Goal: Navigation & Orientation: Locate item on page

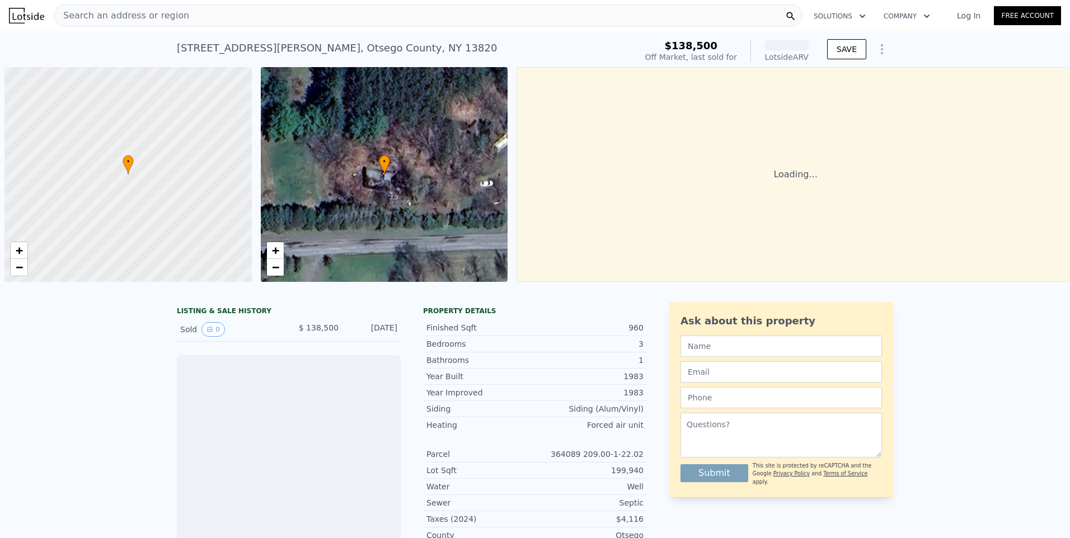
scroll to position [0, 4]
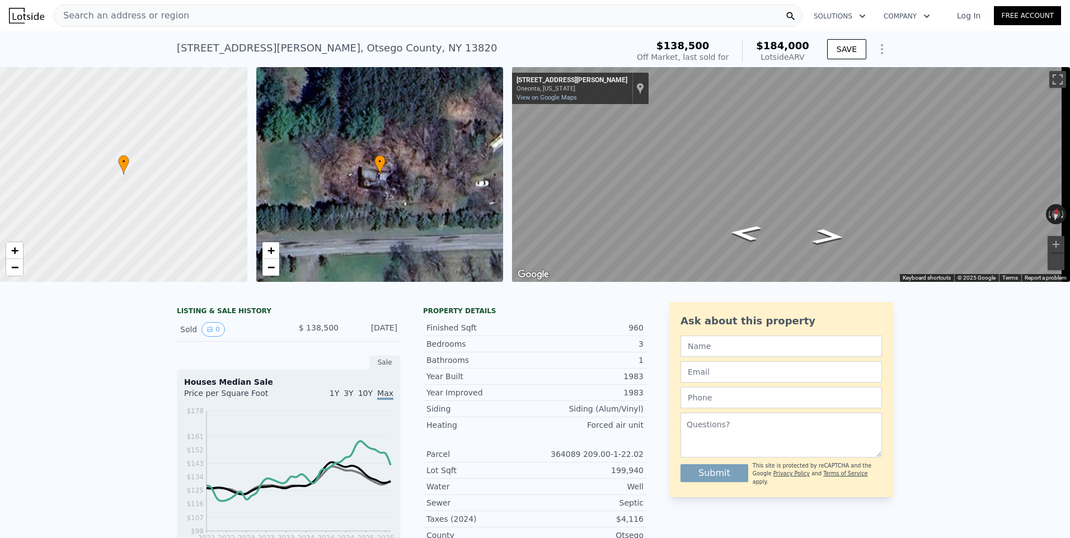
click at [345, 157] on div "• + −" at bounding box center [379, 174] width 247 height 215
click at [388, 171] on div "• + −" at bounding box center [379, 174] width 247 height 215
click at [401, 222] on div "• + −" at bounding box center [379, 174] width 247 height 215
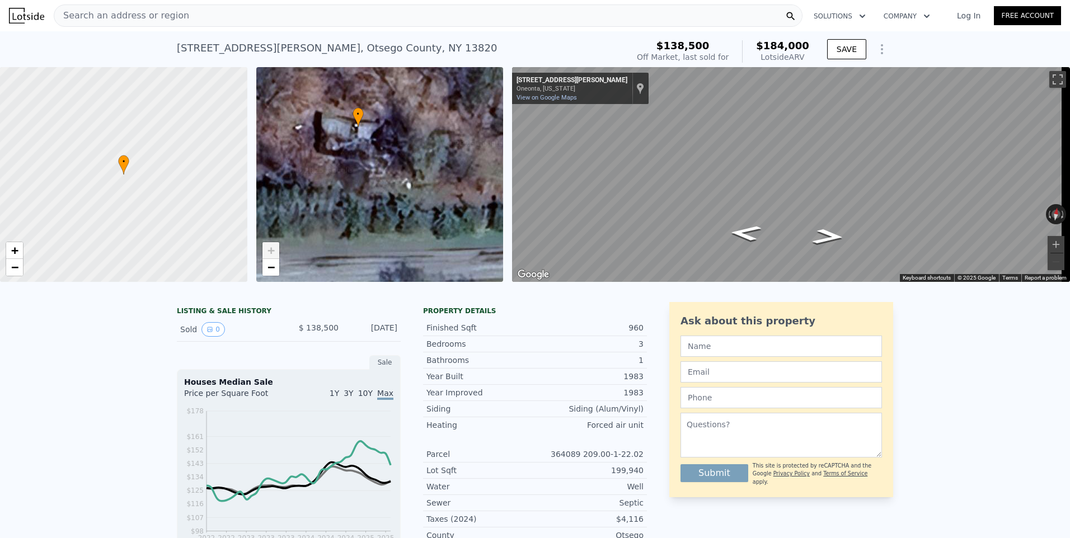
click at [401, 222] on div "• + −" at bounding box center [379, 174] width 247 height 215
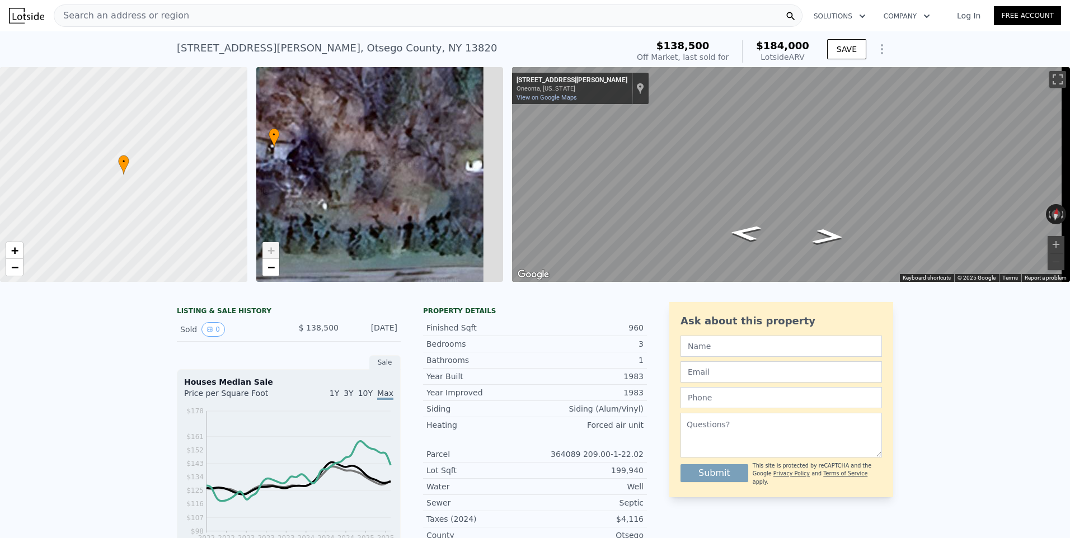
drag, startPoint x: 426, startPoint y: 174, endPoint x: 210, endPoint y: 215, distance: 220.6
click at [209, 215] on div "• + − • + − ← Move left → Move right ↑ Move up ↓ Move down + Zoom in - Zoom out…" at bounding box center [535, 174] width 1070 height 215
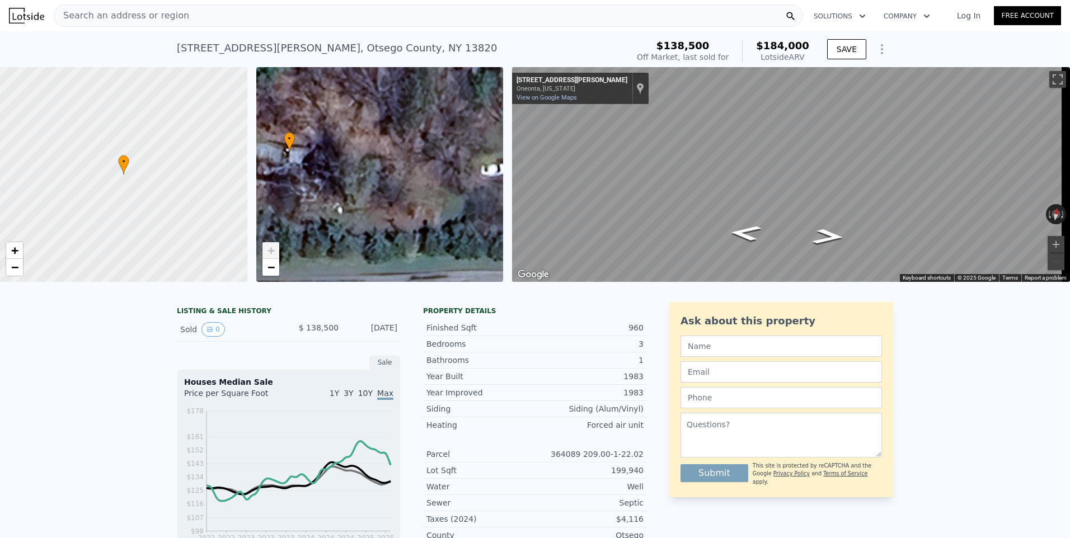
drag, startPoint x: 318, startPoint y: 190, endPoint x: 415, endPoint y: 176, distance: 97.8
click at [419, 175] on div "• + −" at bounding box center [379, 174] width 247 height 215
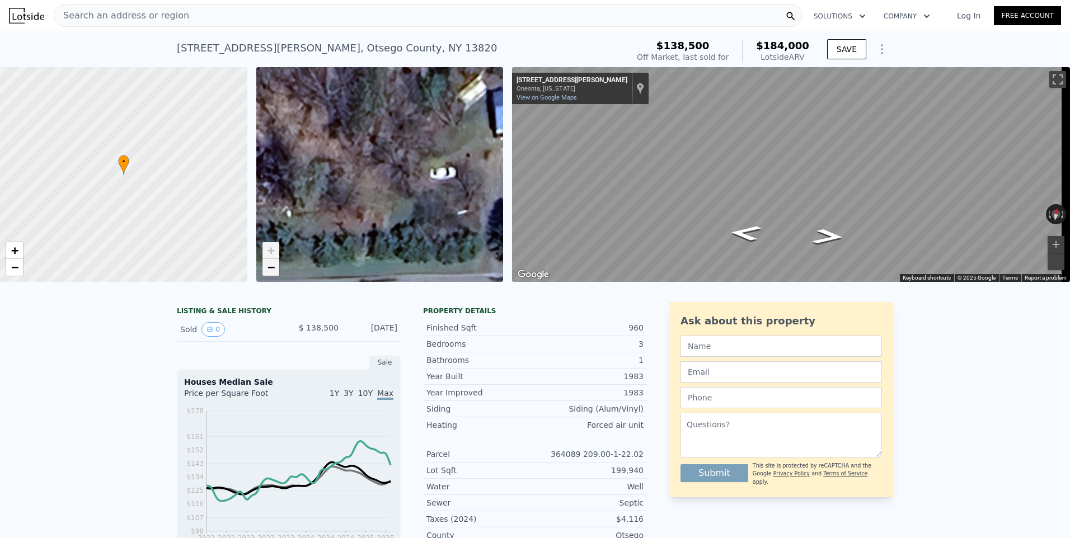
click at [276, 271] on link "−" at bounding box center [271, 267] width 17 height 17
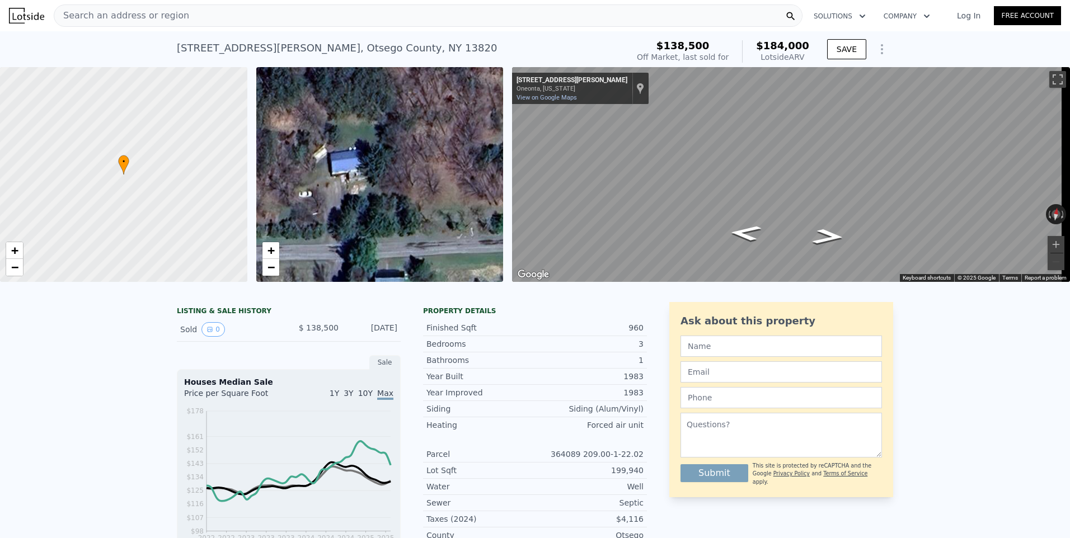
drag, startPoint x: 424, startPoint y: 186, endPoint x: 281, endPoint y: 227, distance: 149.0
click at [281, 227] on div "• + −" at bounding box center [379, 174] width 247 height 215
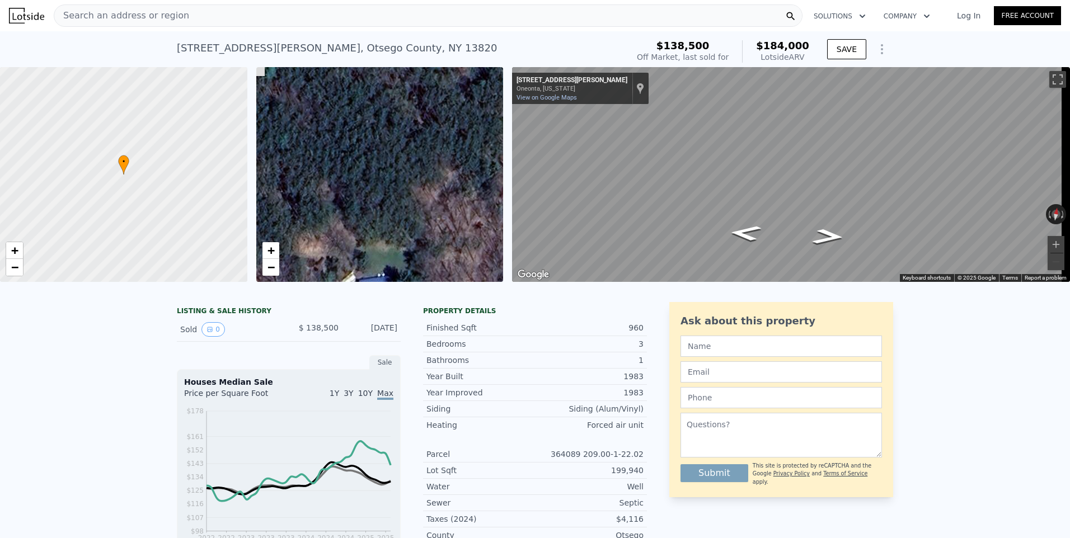
drag, startPoint x: 388, startPoint y: 184, endPoint x: 460, endPoint y: 289, distance: 127.6
click at [460, 282] on div "• + − • + − ← Move left → Move right ↑ Move up ↓ Move down + Zoom in - Zoom out…" at bounding box center [535, 174] width 1070 height 215
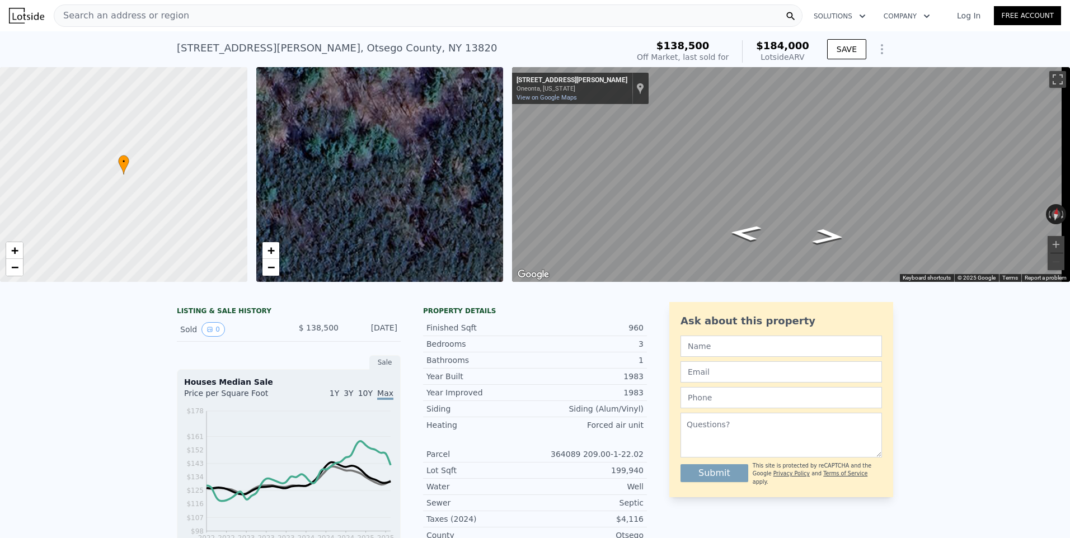
drag, startPoint x: 415, startPoint y: 182, endPoint x: 411, endPoint y: 292, distance: 110.3
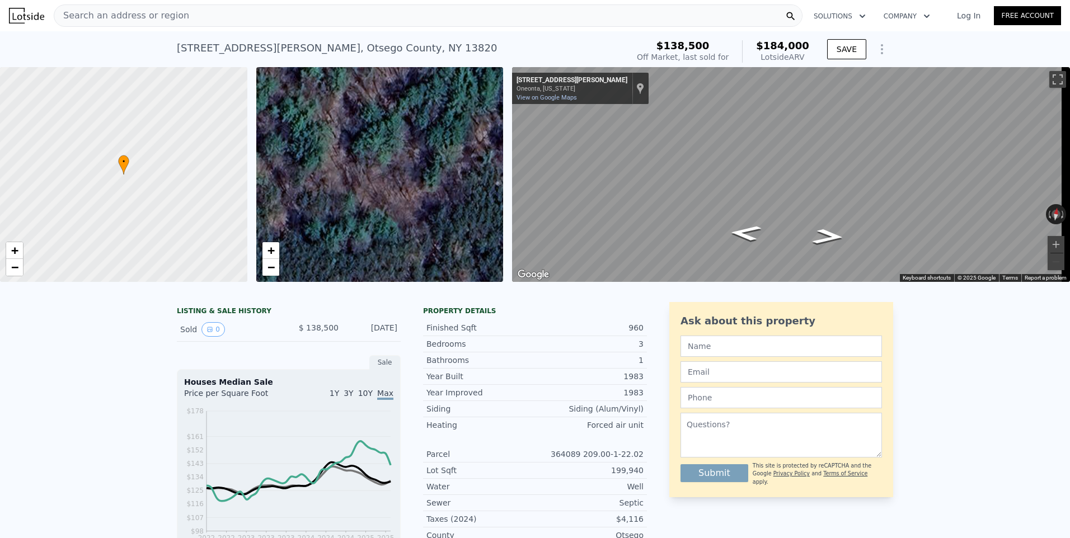
drag, startPoint x: 386, startPoint y: 164, endPoint x: 386, endPoint y: 247, distance: 83.4
click at [386, 247] on div "• + −" at bounding box center [379, 174] width 247 height 215
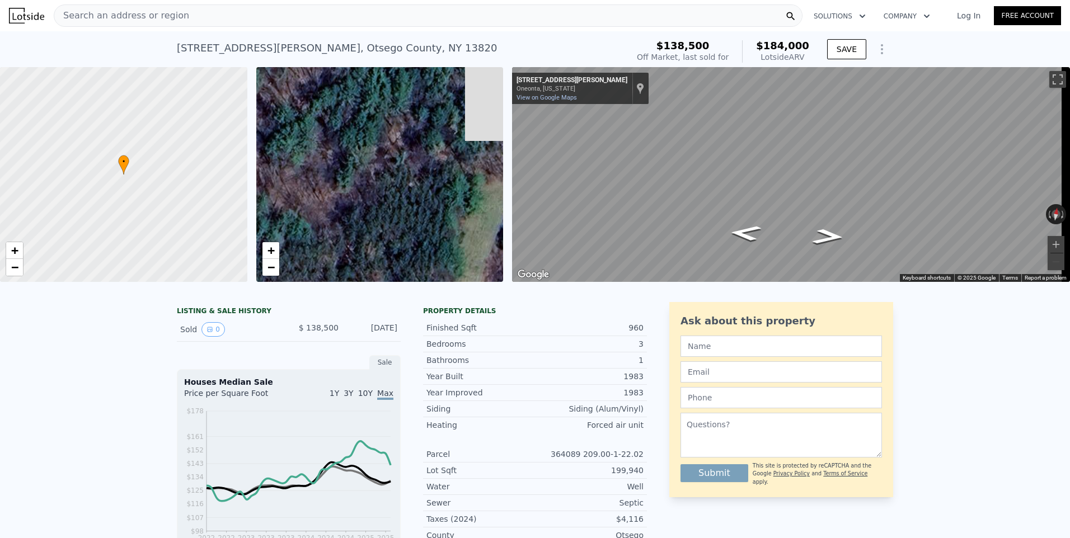
drag, startPoint x: 432, startPoint y: 208, endPoint x: 327, endPoint y: 197, distance: 105.3
click at [327, 200] on div "• + −" at bounding box center [379, 174] width 247 height 215
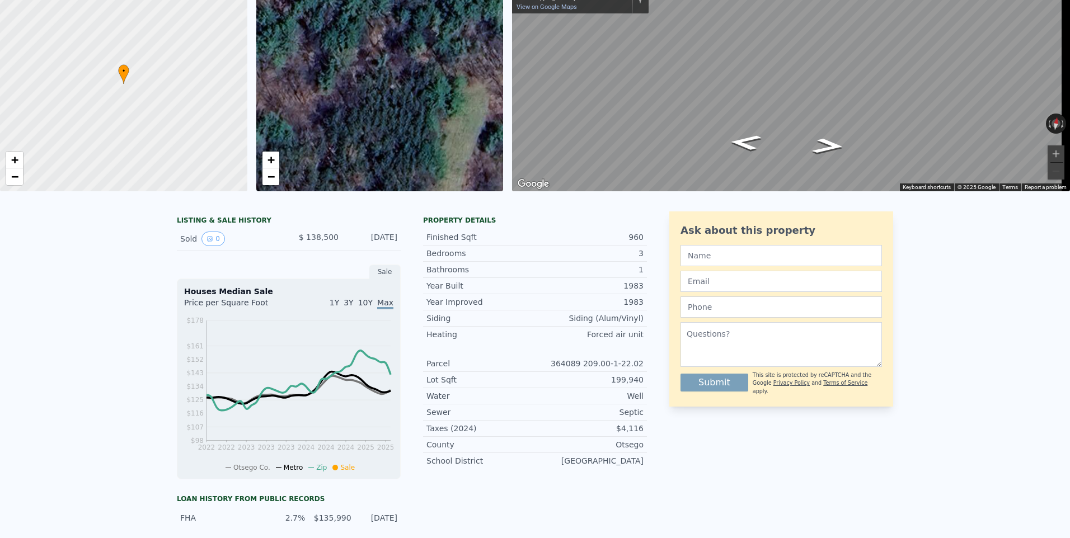
scroll to position [4, 0]
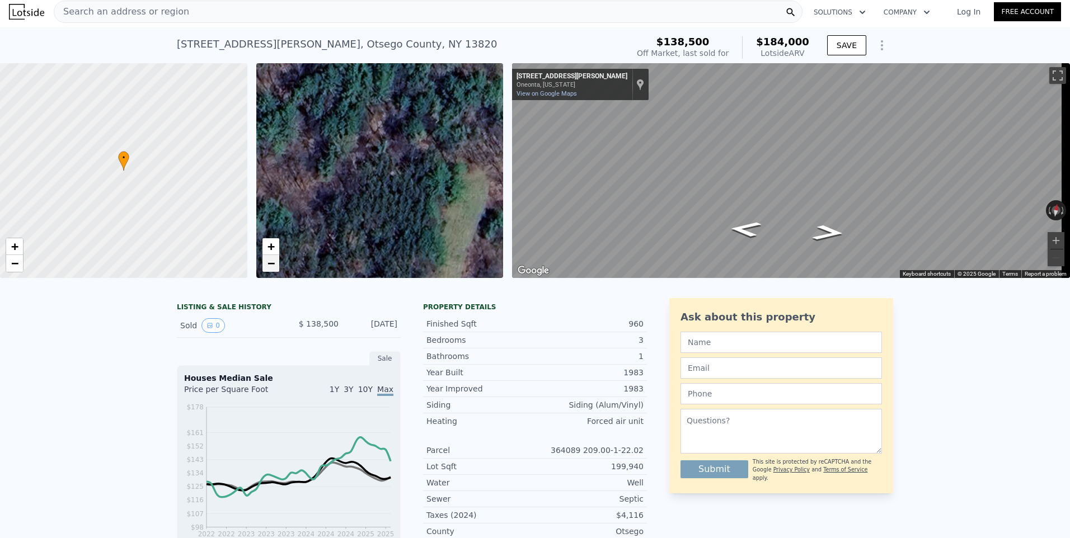
click at [272, 264] on span "−" at bounding box center [270, 263] width 7 height 14
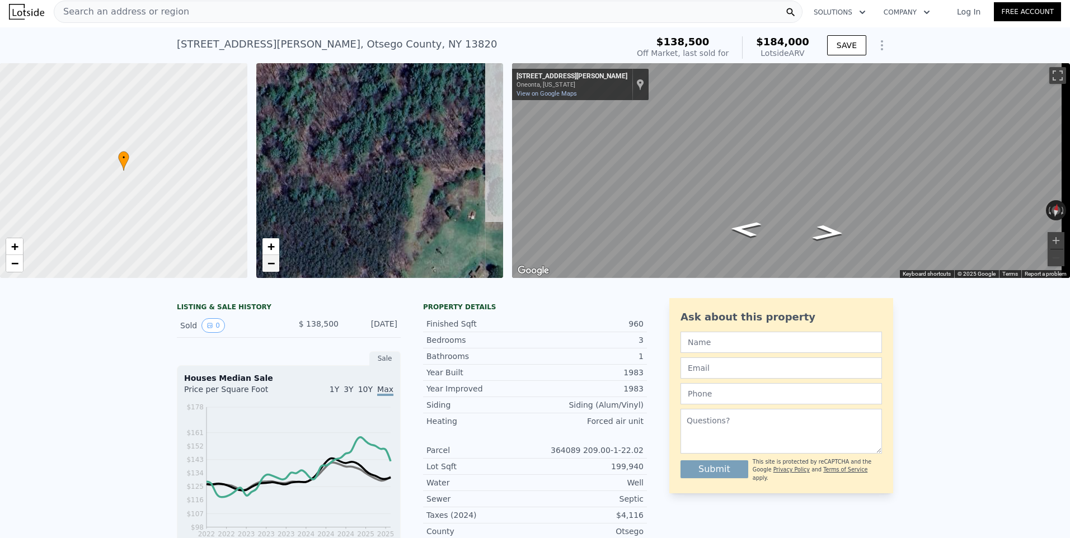
click at [272, 264] on span "−" at bounding box center [270, 263] width 7 height 14
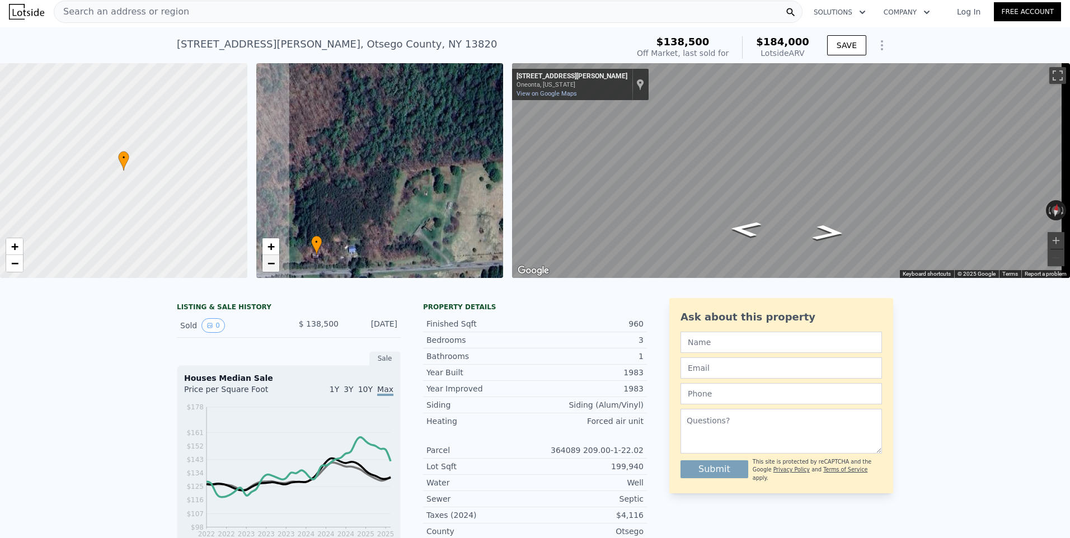
click at [272, 264] on span "−" at bounding box center [270, 263] width 7 height 14
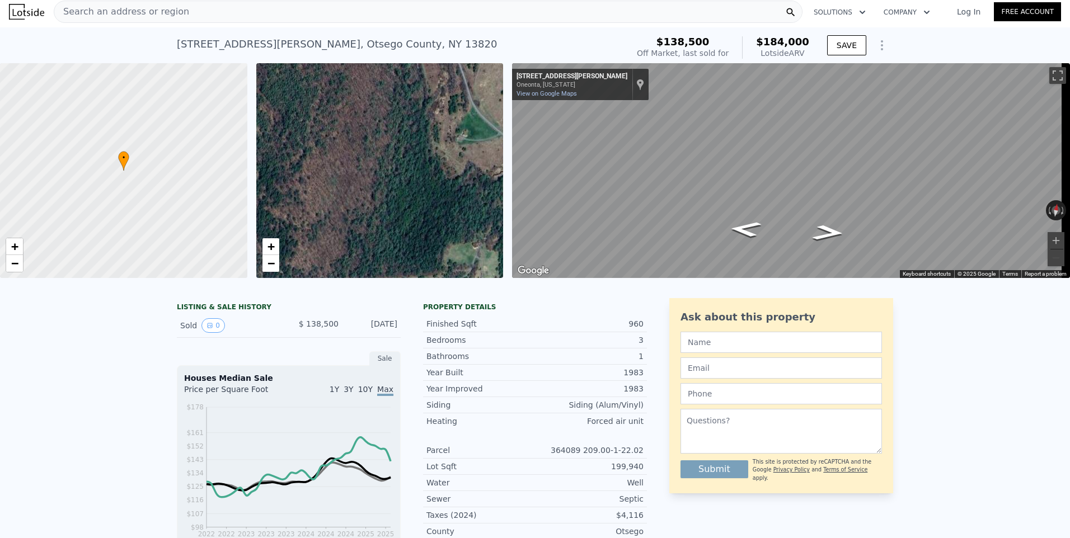
drag, startPoint x: 391, startPoint y: 135, endPoint x: 378, endPoint y: 245, distance: 110.5
click at [378, 245] on div "• + −" at bounding box center [379, 170] width 247 height 215
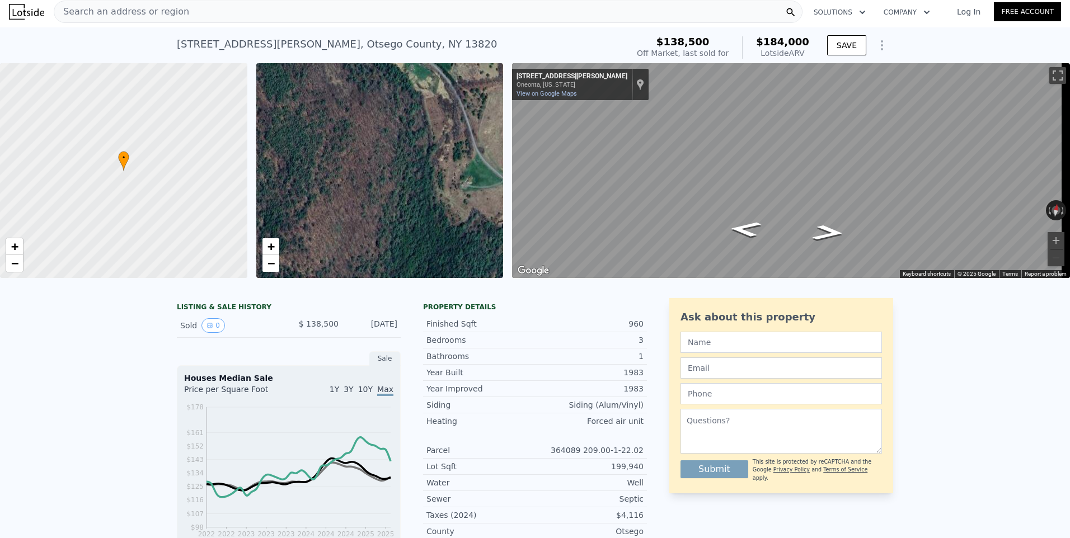
drag, startPoint x: 409, startPoint y: 188, endPoint x: 405, endPoint y: 248, distance: 60.6
click at [405, 248] on div "• + −" at bounding box center [379, 170] width 247 height 215
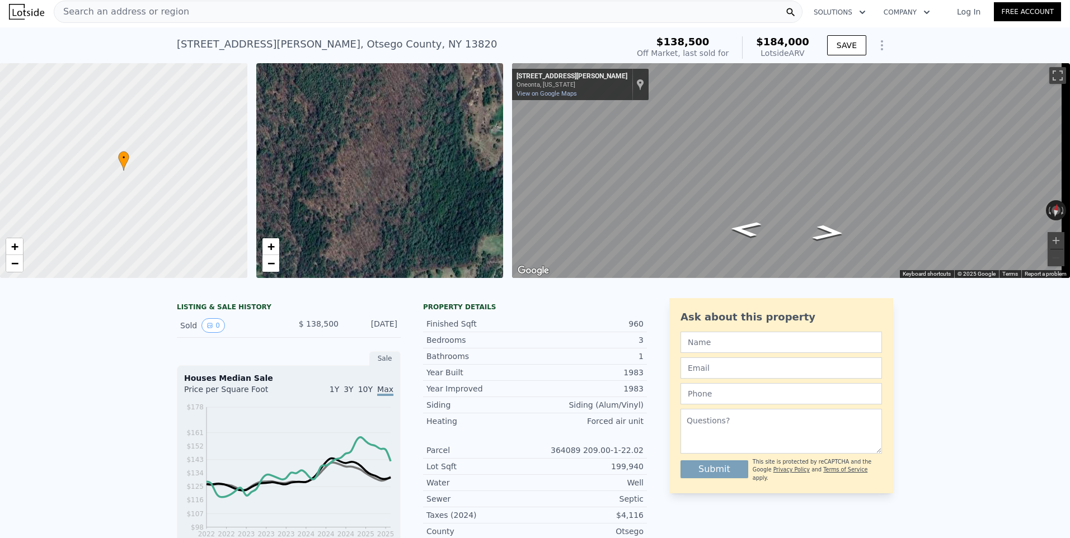
drag, startPoint x: 393, startPoint y: 185, endPoint x: 415, endPoint y: 48, distance: 138.9
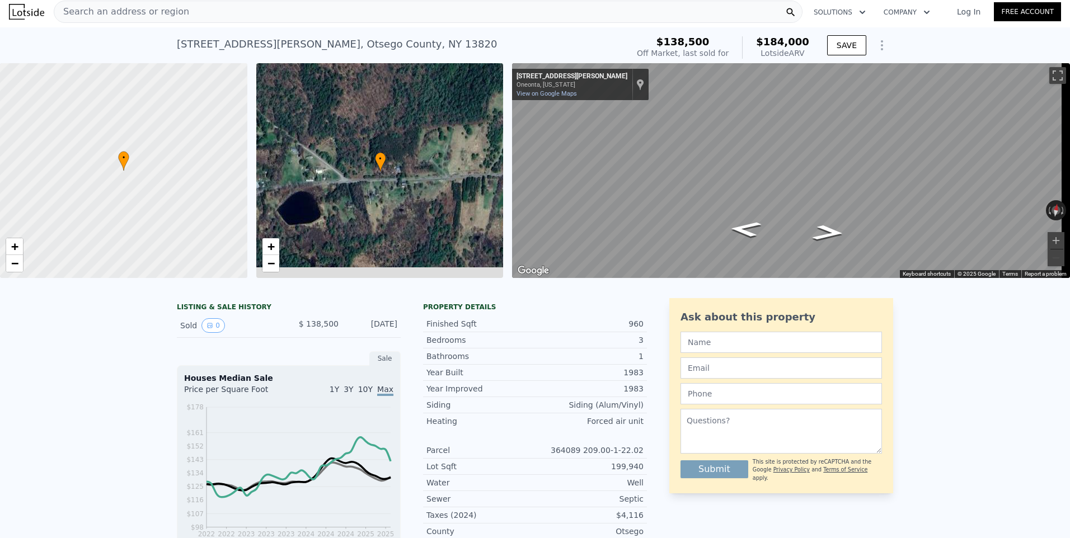
drag, startPoint x: 419, startPoint y: 199, endPoint x: 430, endPoint y: 60, distance: 139.8
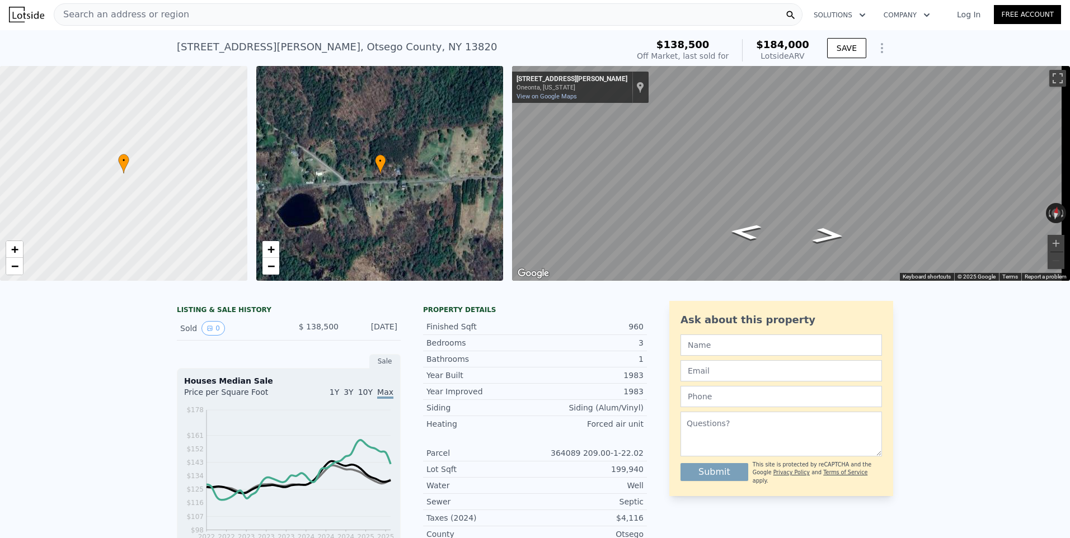
scroll to position [0, 0]
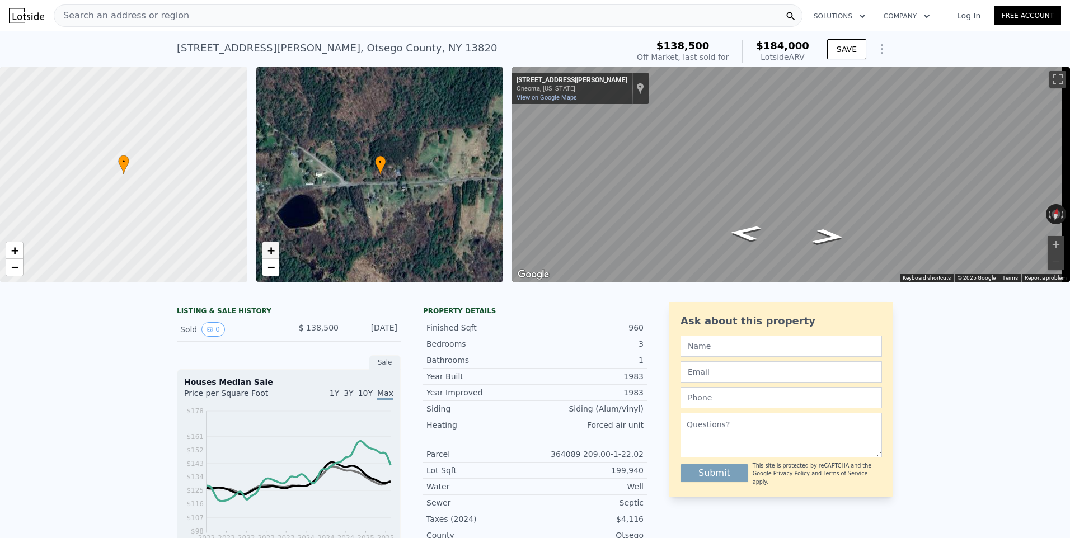
click at [274, 256] on span "+" at bounding box center [270, 250] width 7 height 14
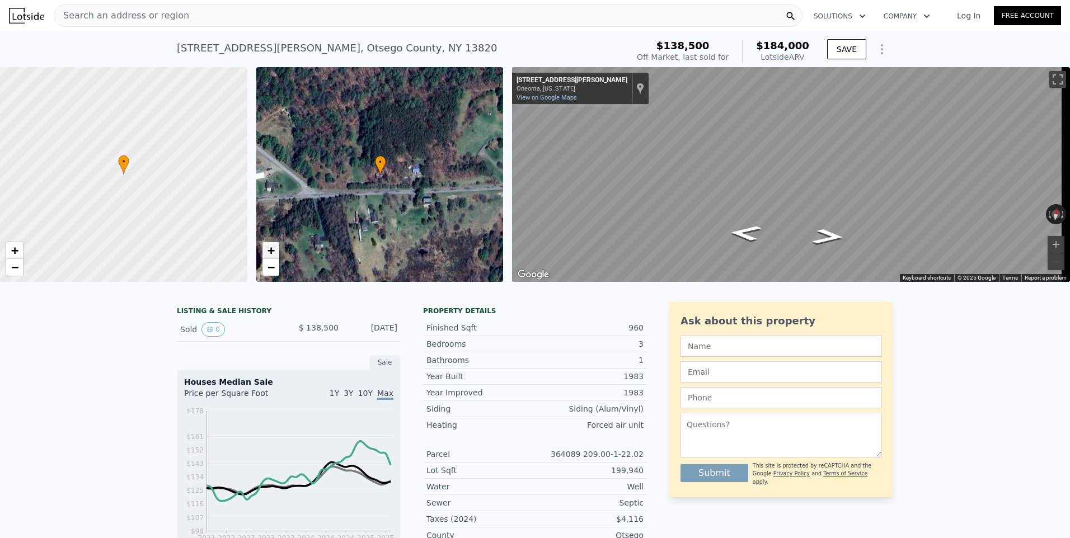
click at [274, 254] on span "+" at bounding box center [270, 250] width 7 height 14
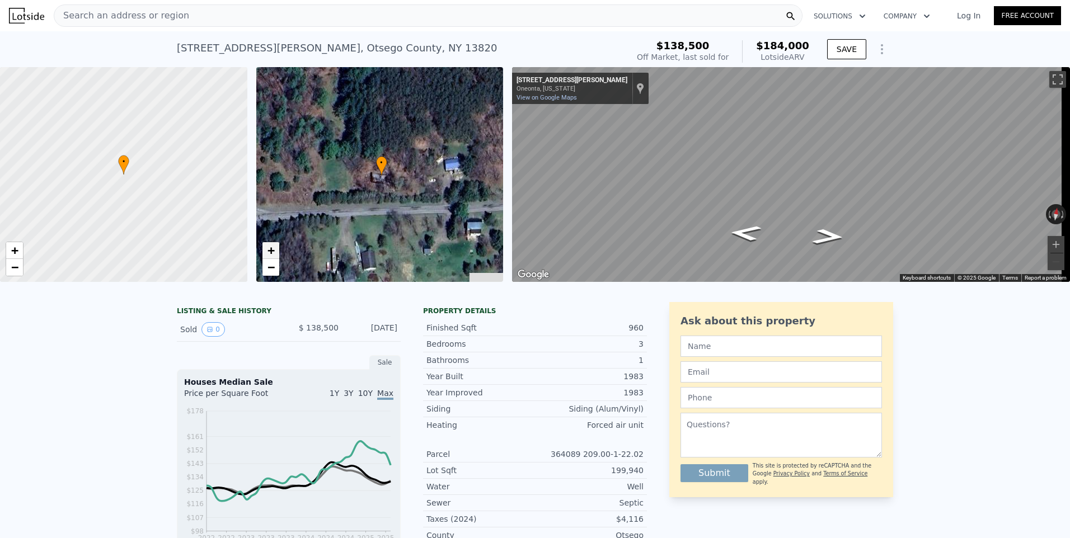
click at [274, 254] on span "+" at bounding box center [270, 250] width 7 height 14
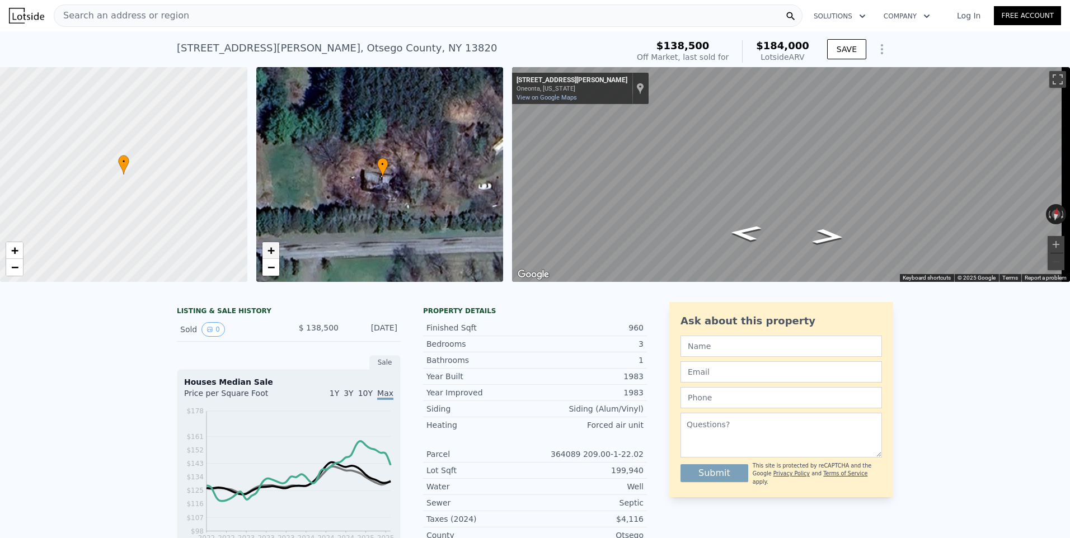
click at [274, 254] on span "+" at bounding box center [270, 250] width 7 height 14
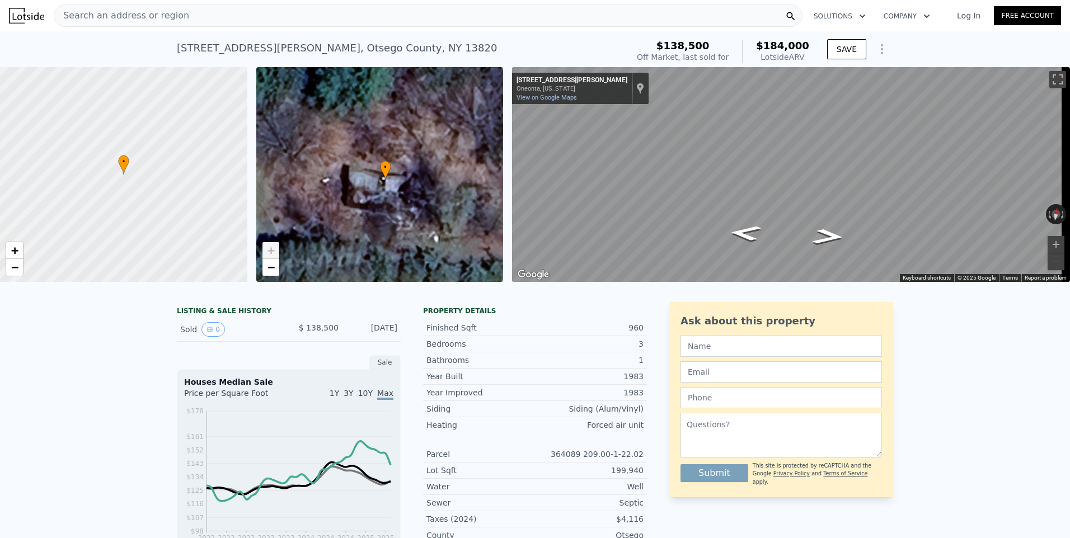
click at [274, 254] on span "+" at bounding box center [270, 250] width 7 height 14
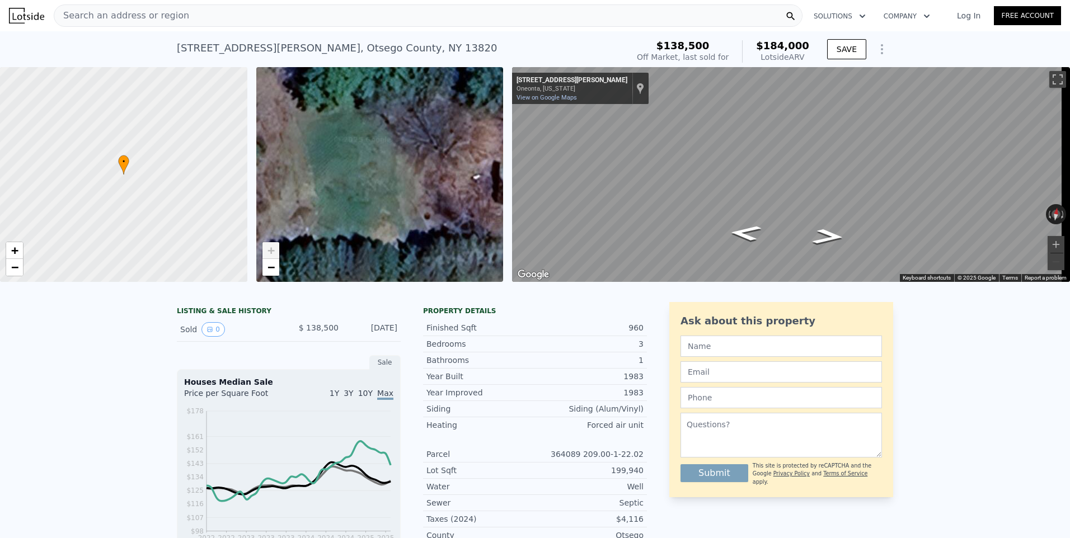
click at [542, 195] on div "• + − • + − ← Move left → Move right ↑ Move up ↓ Move down + Zoom in - Zoom out…" at bounding box center [535, 174] width 1070 height 215
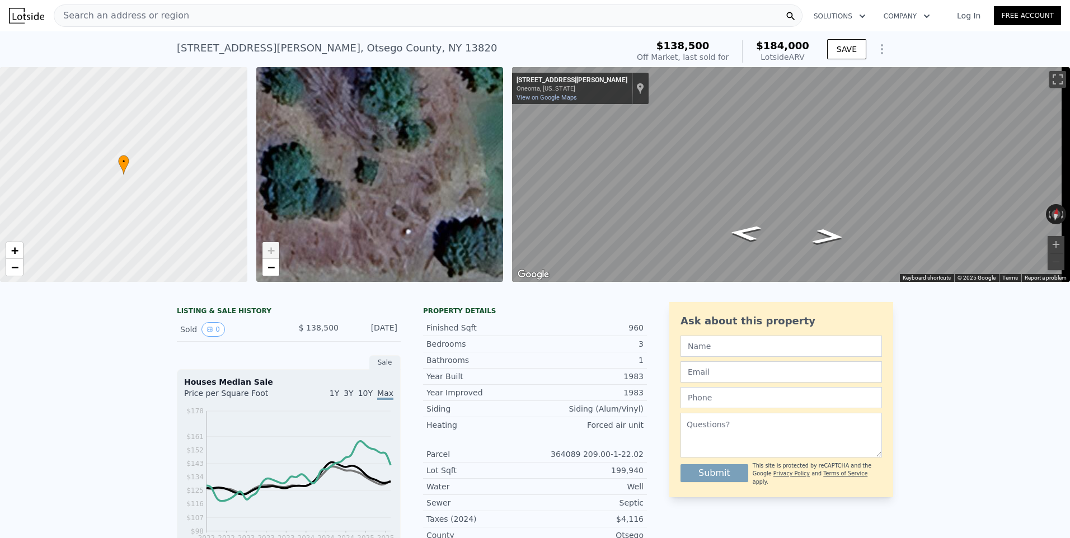
click at [567, 184] on div "• + − • + − ← Move left → Move right ↑ Move up ↓ Move down + Zoom in - Zoom out…" at bounding box center [535, 174] width 1070 height 215
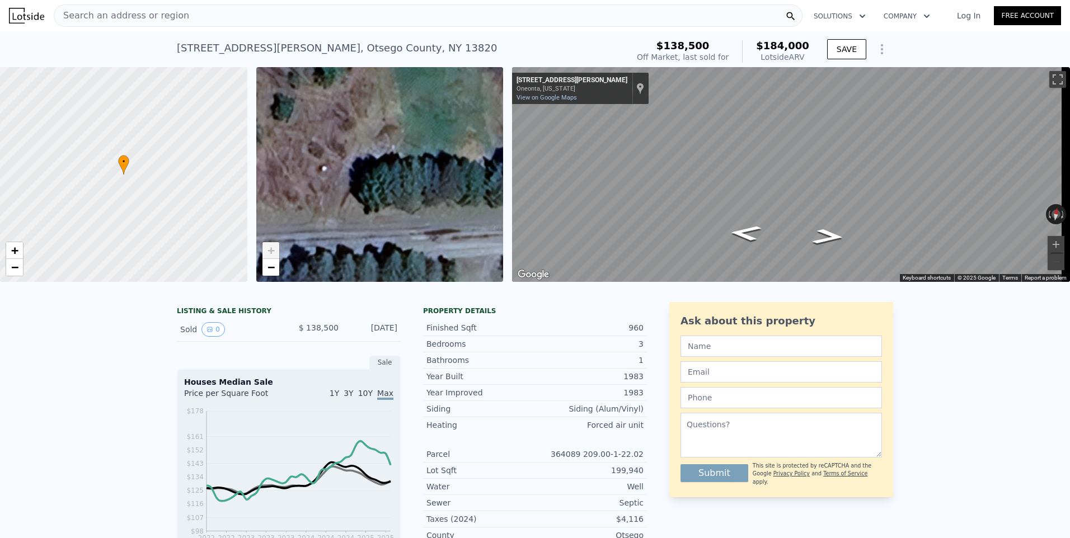
drag, startPoint x: 428, startPoint y: 217, endPoint x: 347, endPoint y: 163, distance: 97.6
click at [347, 163] on div "• + −" at bounding box center [379, 174] width 247 height 215
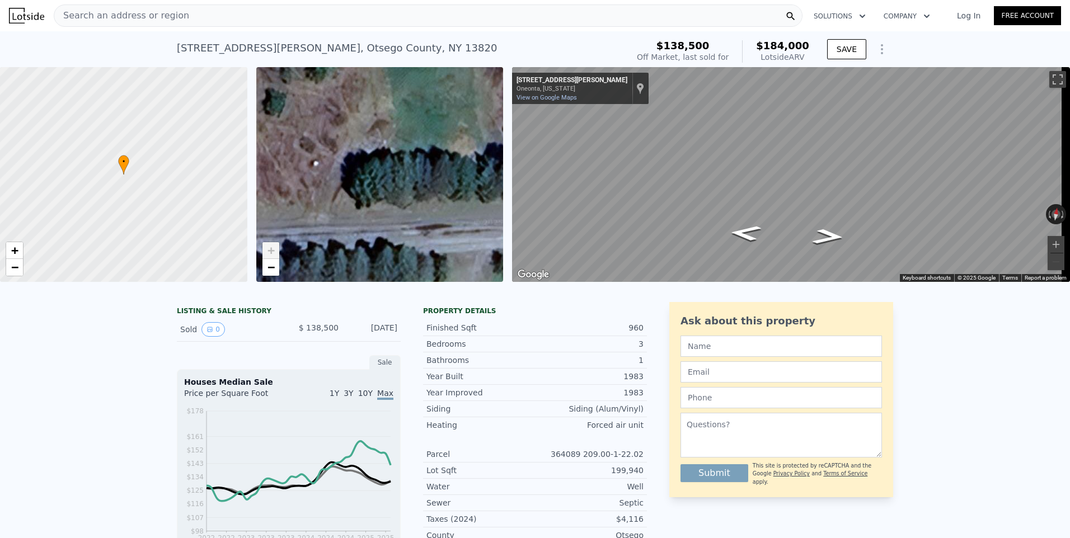
drag, startPoint x: 420, startPoint y: 180, endPoint x: 416, endPoint y: 172, distance: 8.5
click at [416, 172] on div "• + −" at bounding box center [379, 174] width 247 height 215
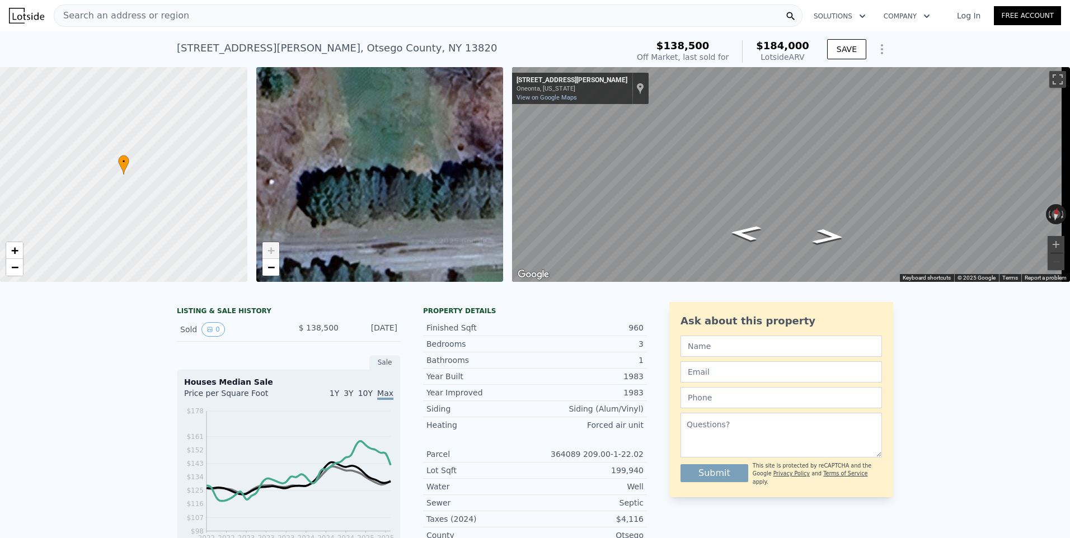
drag, startPoint x: 389, startPoint y: 155, endPoint x: 296, endPoint y: 174, distance: 95.4
click at [300, 174] on div "• + −" at bounding box center [379, 174] width 247 height 215
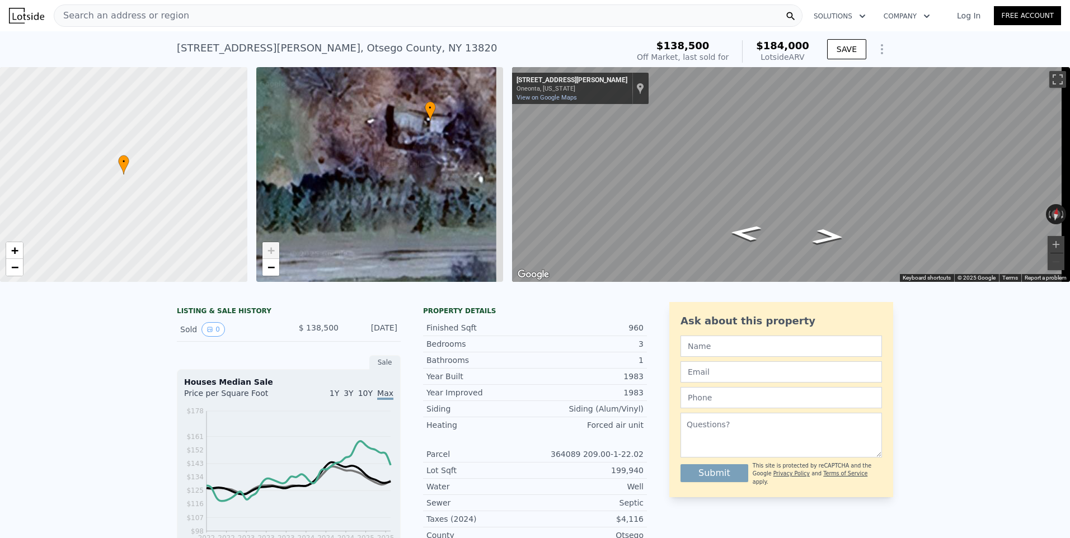
drag, startPoint x: 409, startPoint y: 189, endPoint x: 299, endPoint y: 205, distance: 110.4
click at [302, 205] on div "• + −" at bounding box center [379, 174] width 247 height 215
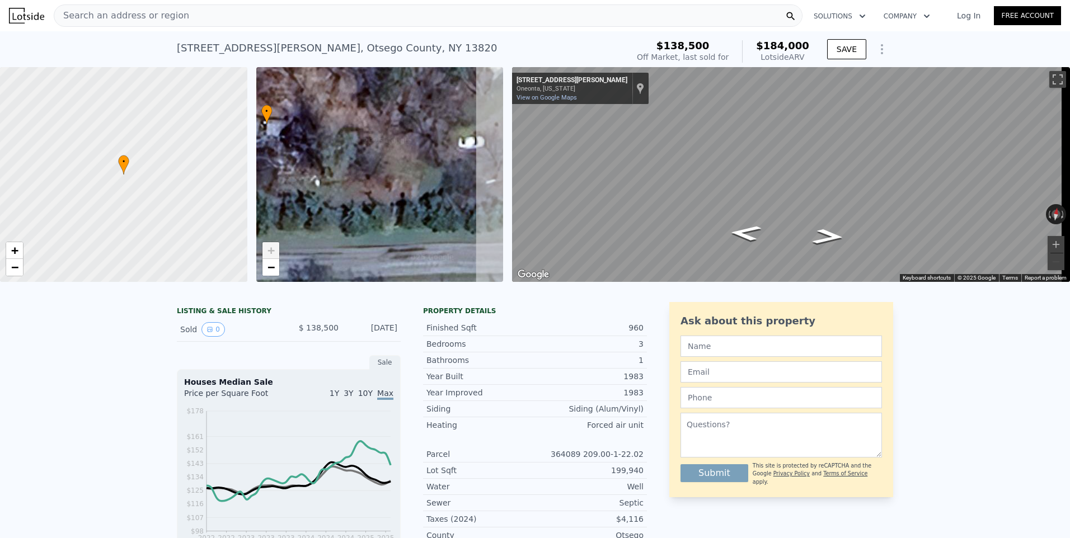
drag, startPoint x: 426, startPoint y: 222, endPoint x: 276, endPoint y: 215, distance: 150.1
click at [277, 215] on div "• + −" at bounding box center [379, 174] width 247 height 215
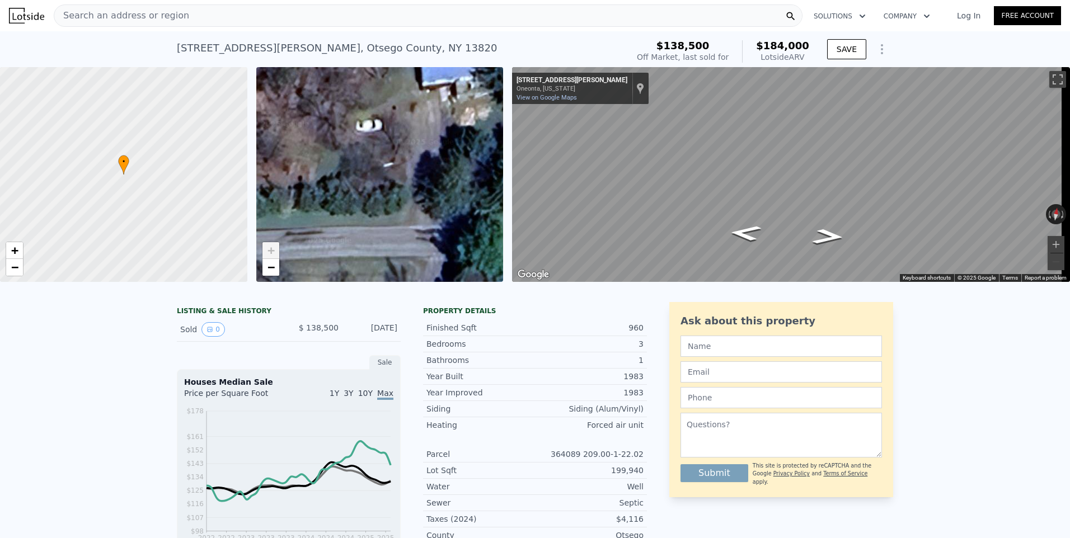
drag, startPoint x: 419, startPoint y: 217, endPoint x: 317, endPoint y: 203, distance: 102.7
click at [324, 204] on div "• + −" at bounding box center [379, 174] width 247 height 215
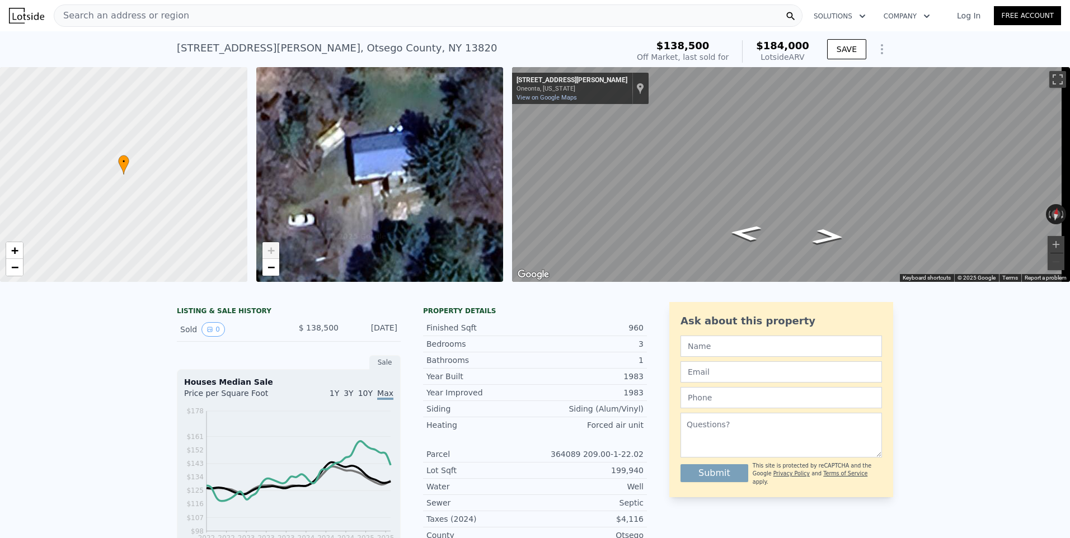
drag, startPoint x: 399, startPoint y: 171, endPoint x: 327, endPoint y: 227, distance: 90.5
click at [329, 229] on div "• + −" at bounding box center [379, 174] width 247 height 215
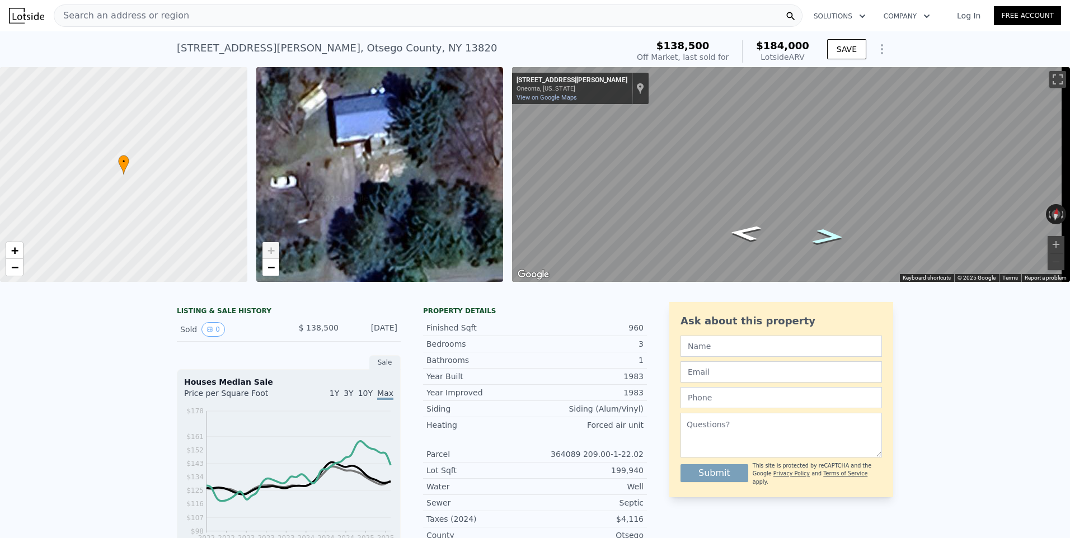
click at [818, 238] on icon "Go East, Kelly Corners Rd" at bounding box center [828, 237] width 59 height 24
click at [827, 212] on icon "Go East, Kelly Corners Rd" at bounding box center [821, 210] width 79 height 30
click at [827, 211] on icon "Go East, Kelly Corners Rd" at bounding box center [821, 210] width 79 height 30
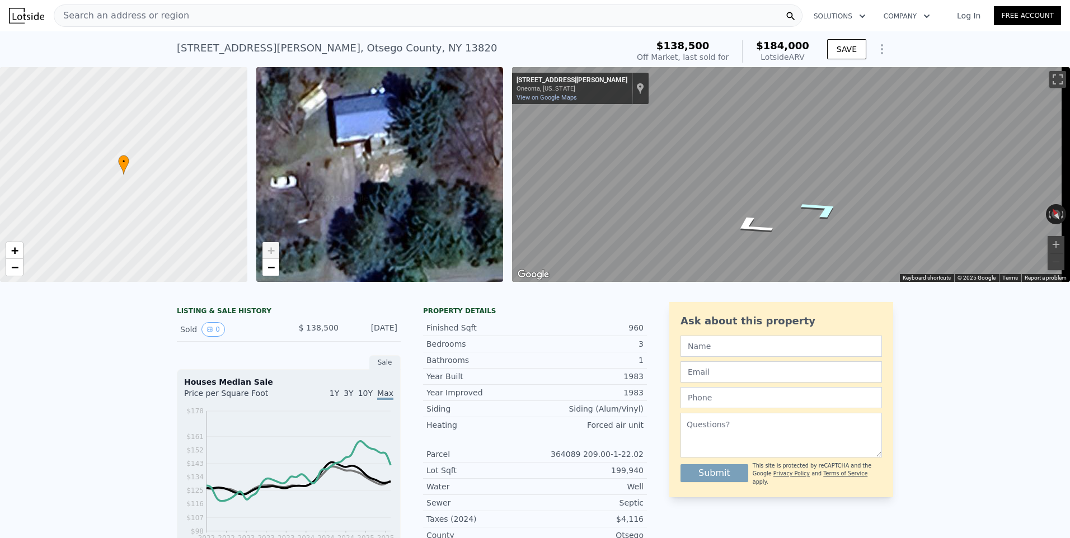
click at [827, 211] on icon "Go East, Kelly Corners Rd" at bounding box center [821, 210] width 79 height 30
